Goal: Information Seeking & Learning: Check status

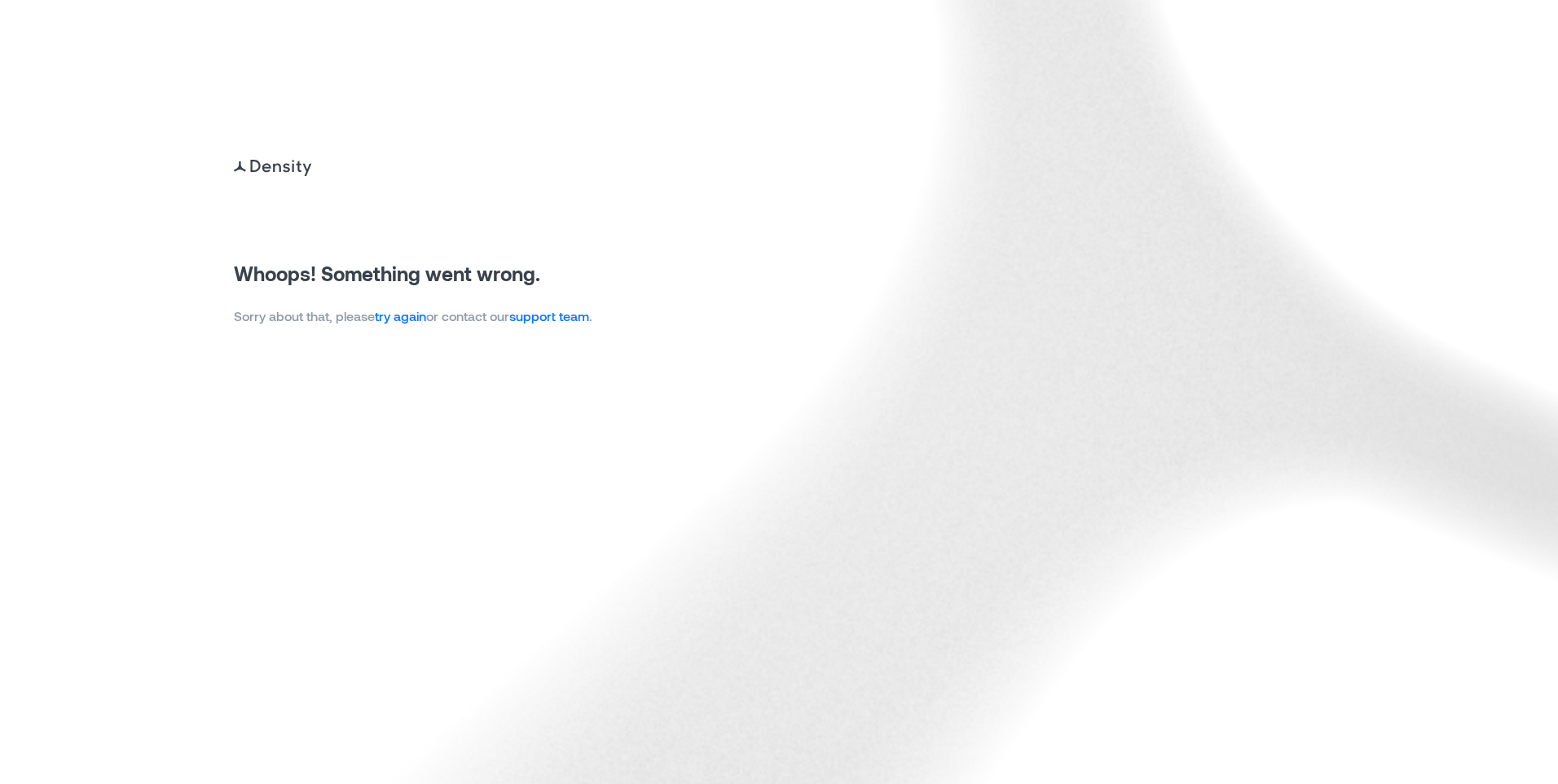
click at [404, 312] on link "try again" at bounding box center [400, 316] width 51 height 15
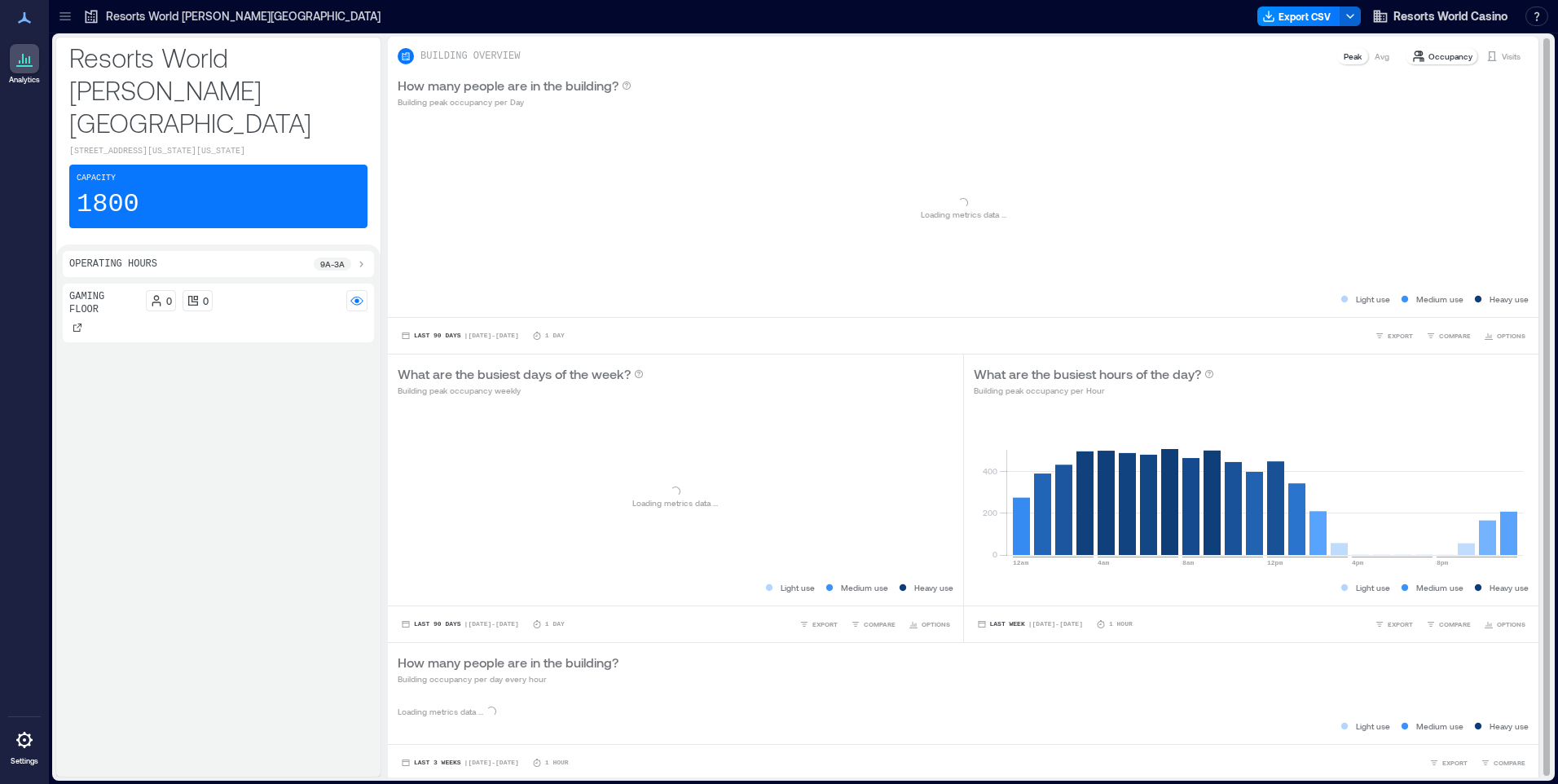
click at [1502, 54] on p "Visits" at bounding box center [1511, 55] width 19 height 13
